Goal: Task Accomplishment & Management: Complete application form

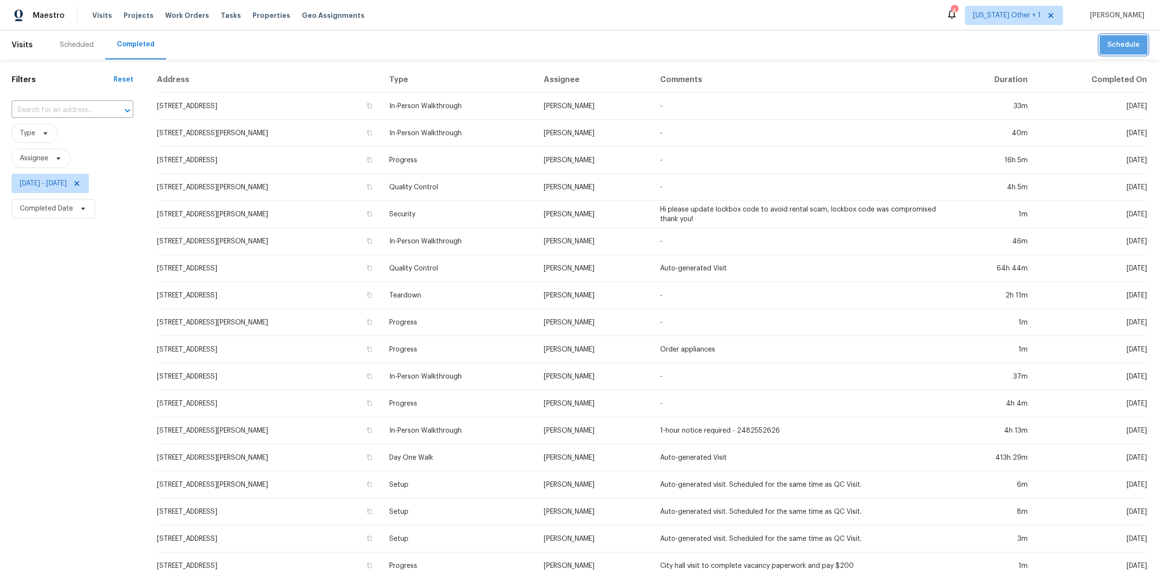
click at [1124, 41] on span "Schedule" at bounding box center [1123, 45] width 32 height 12
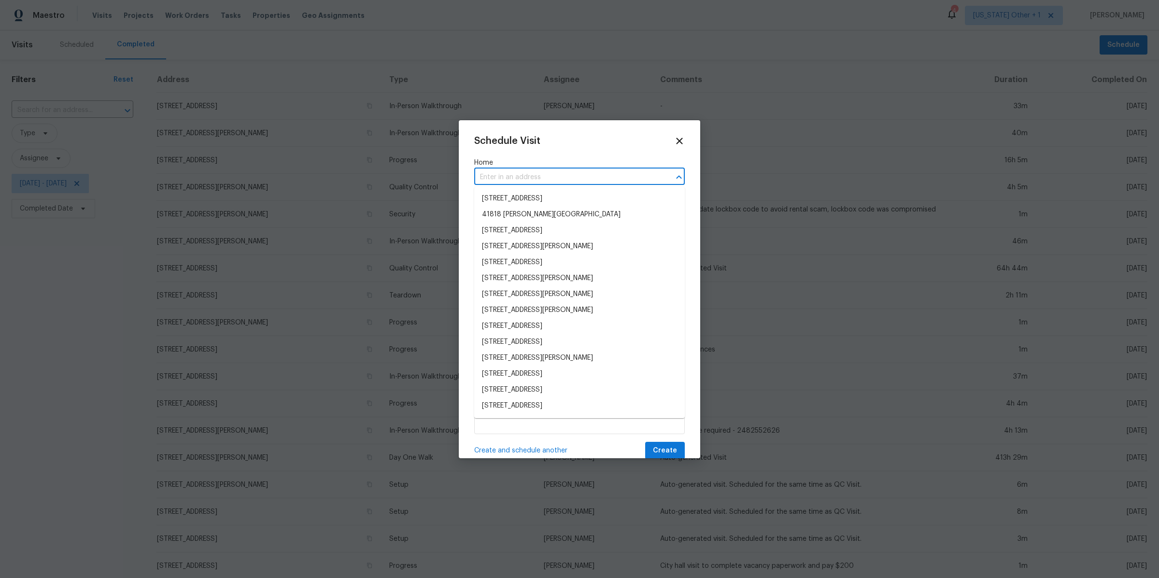
click at [538, 180] on input "text" at bounding box center [565, 177] width 183 height 15
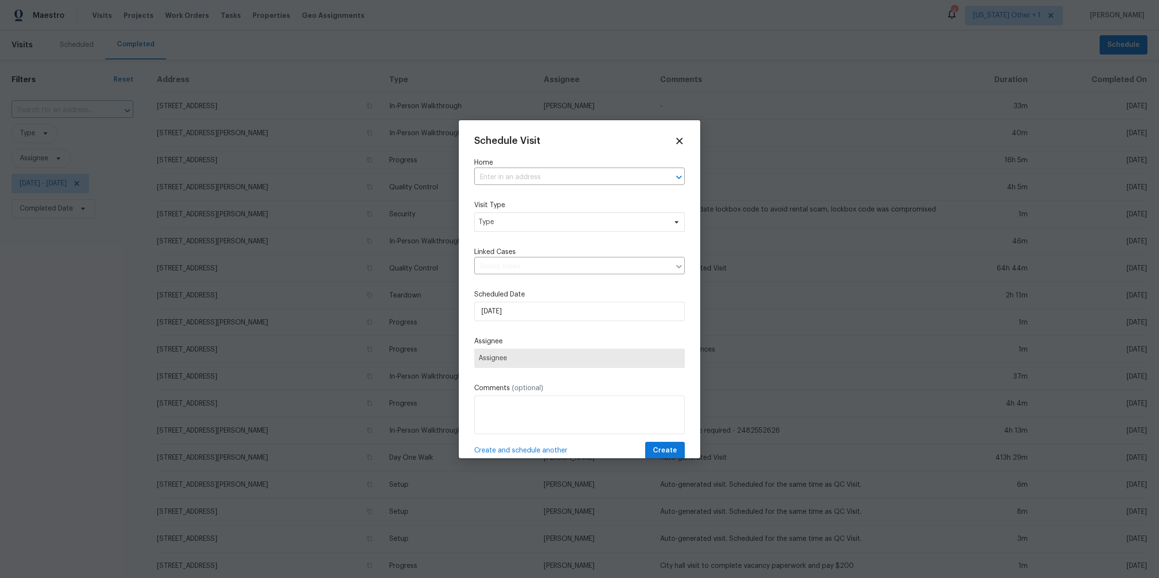
click at [552, 157] on div "Schedule Visit Home ​ Visit Type Type Linked Cases ​ Scheduled Date [DATE] Assi…" at bounding box center [579, 298] width 211 height 324
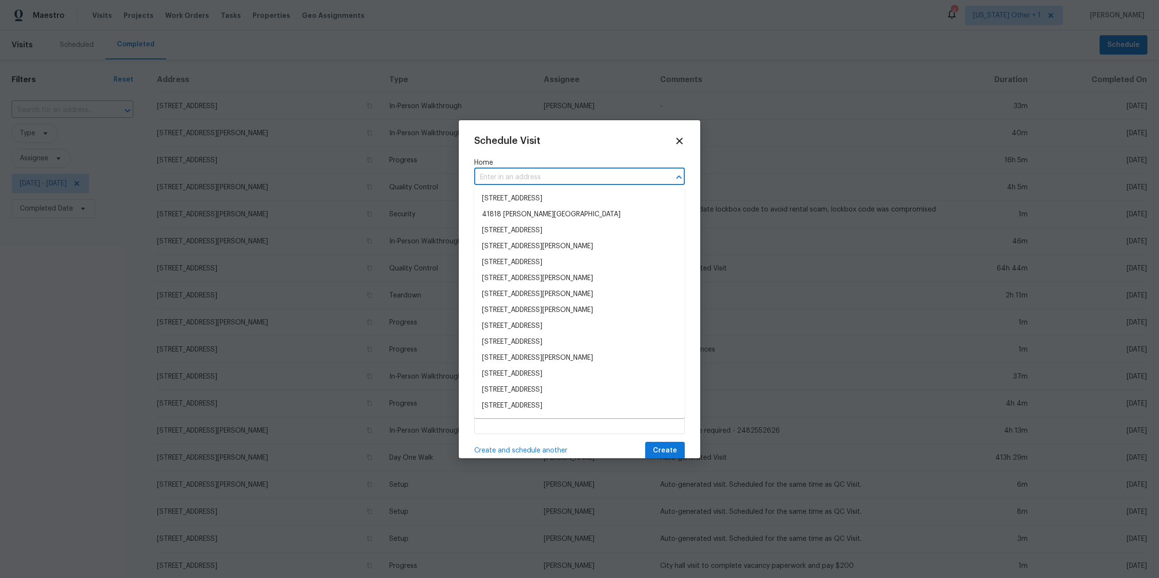
click at [531, 181] on input "text" at bounding box center [565, 177] width 183 height 15
click at [519, 223] on ul "[STREET_ADDRESS] [GEOGRAPHIC_DATA][PERSON_NAME] [STREET_ADDRESS] [STREET_ADDRES…" at bounding box center [579, 302] width 211 height 231
click at [517, 231] on li "[STREET_ADDRESS]" at bounding box center [579, 231] width 211 height 16
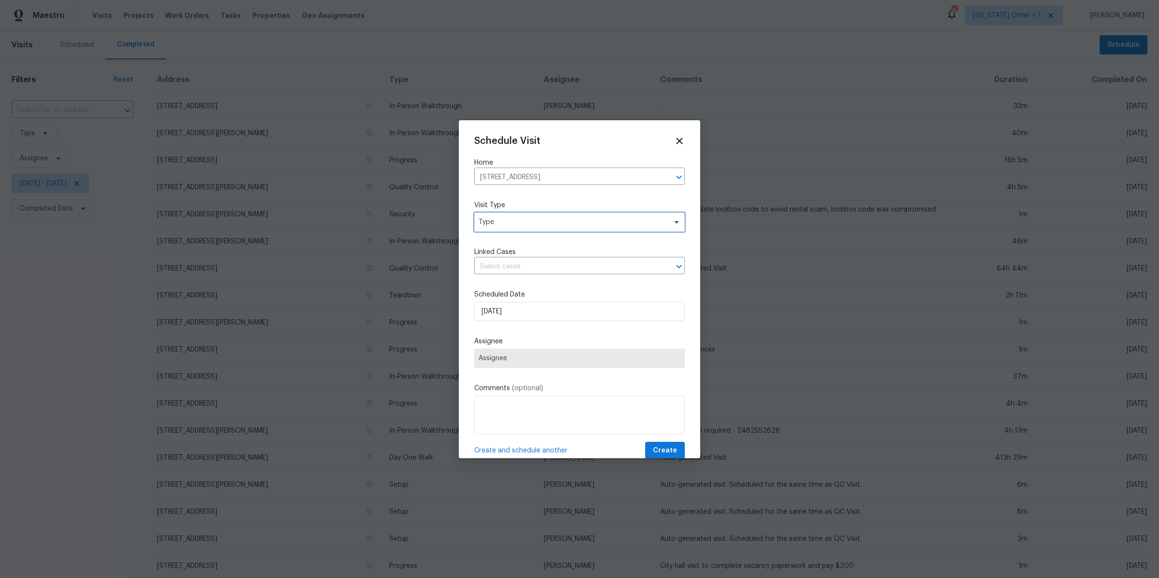
click at [515, 231] on span "Type" at bounding box center [579, 221] width 211 height 19
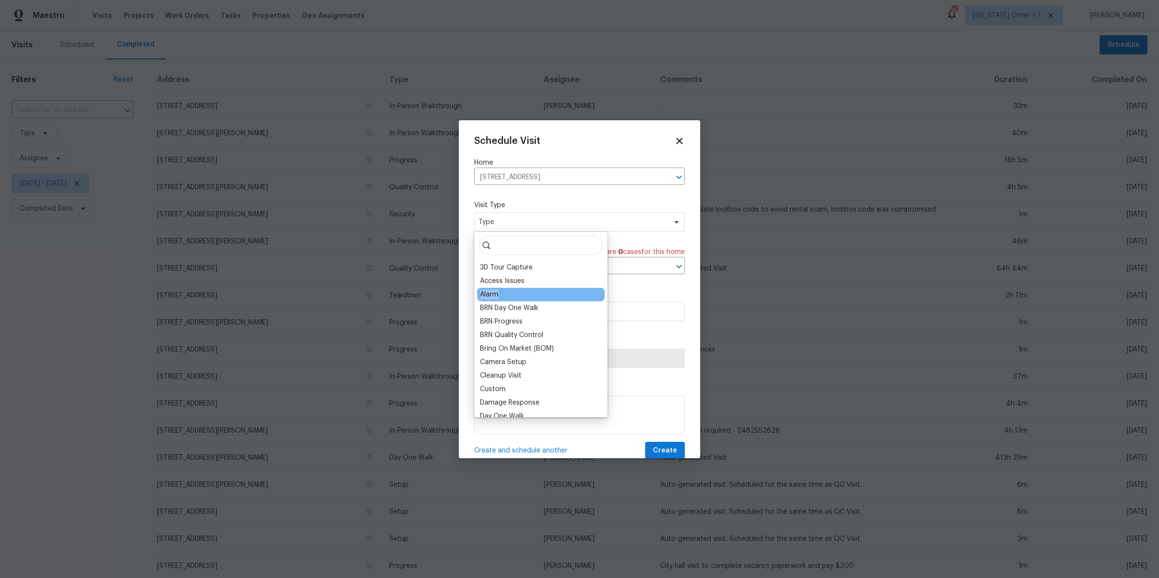
click at [505, 290] on div "Alarm" at bounding box center [540, 295] width 127 height 14
click at [505, 299] on div "Alarm" at bounding box center [540, 295] width 127 height 14
click at [500, 310] on div "BRN Day One Walk" at bounding box center [509, 308] width 58 height 10
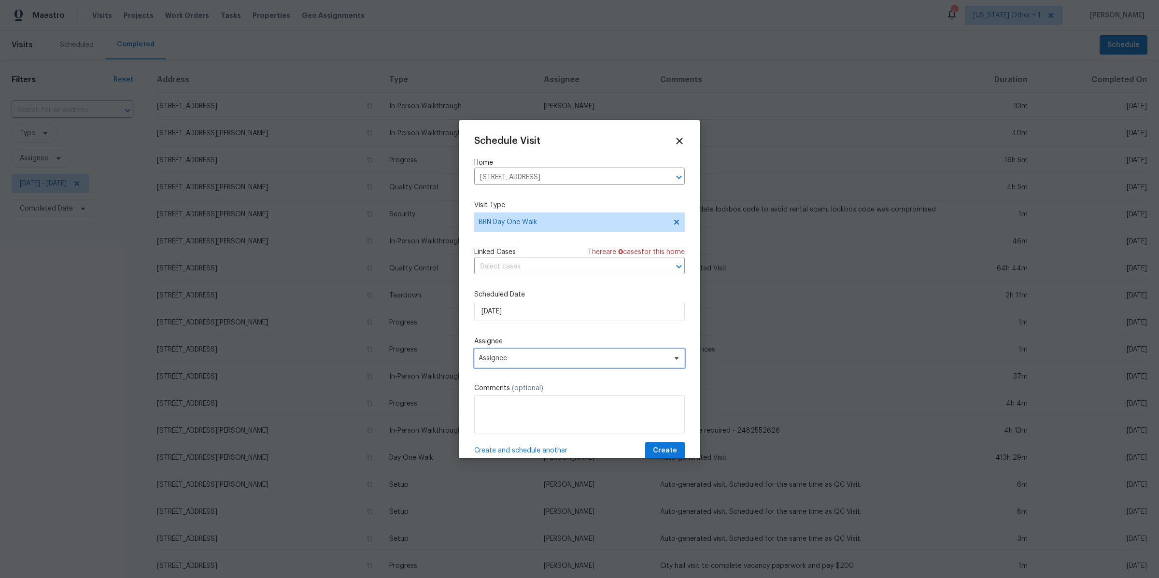
click at [501, 350] on span "Assignee" at bounding box center [579, 358] width 211 height 19
click at [679, 136] on icon at bounding box center [679, 140] width 11 height 11
